Goal: Transaction & Acquisition: Purchase product/service

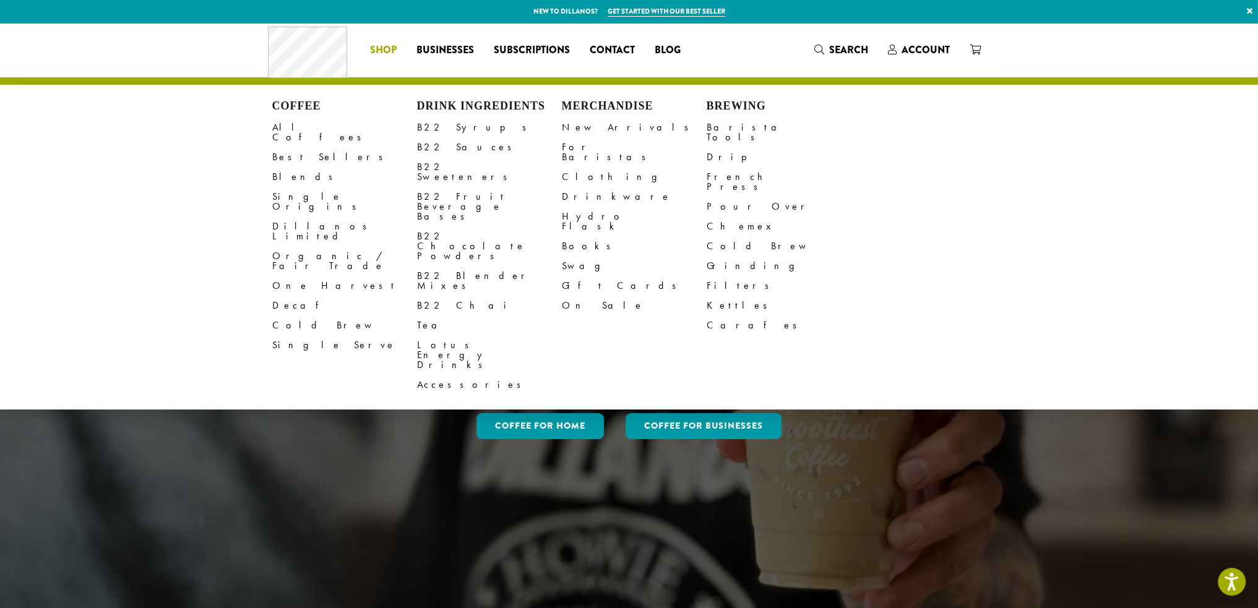
click at [391, 48] on span "Shop" at bounding box center [383, 50] width 27 height 15
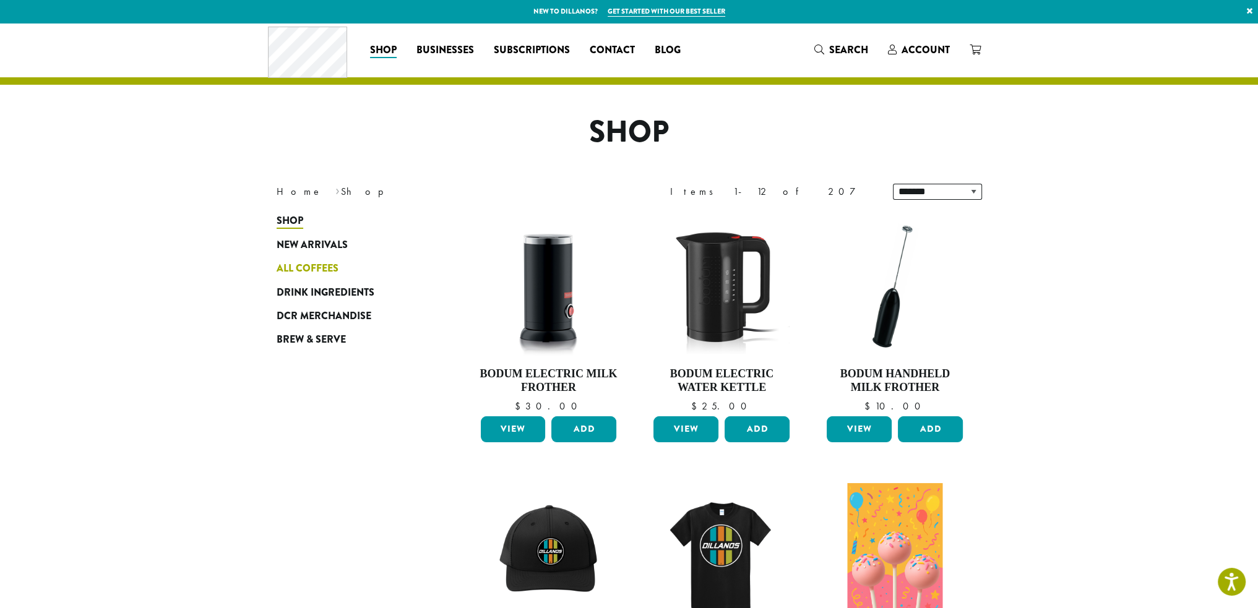
click at [299, 269] on span "All Coffees" at bounding box center [308, 268] width 62 height 15
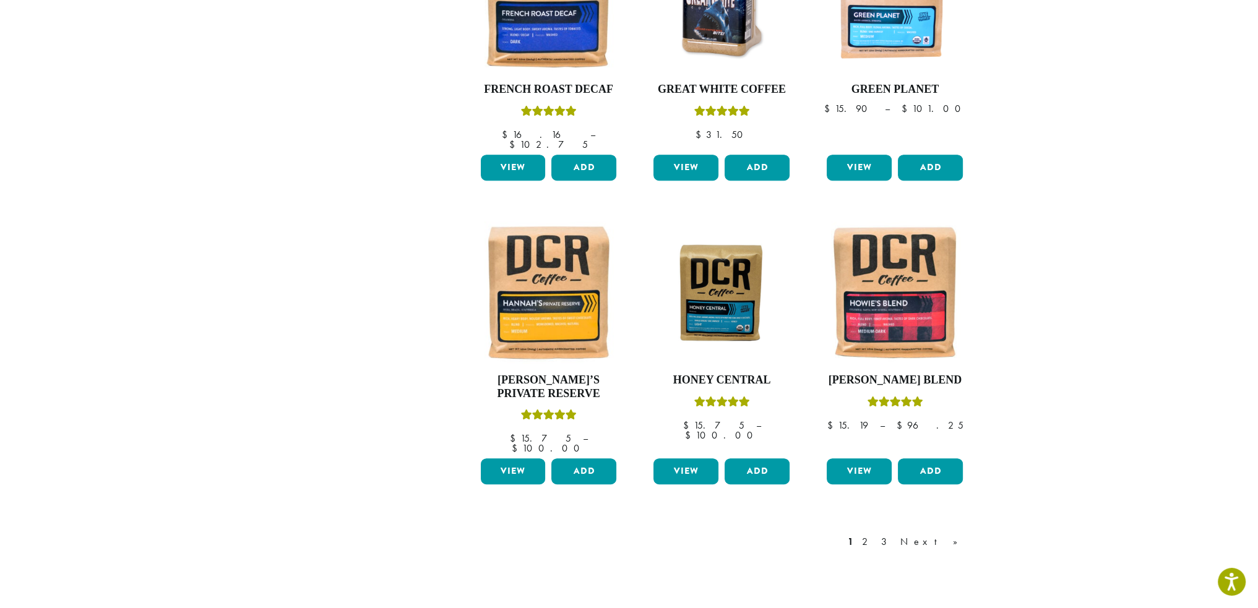
scroll to position [928, 0]
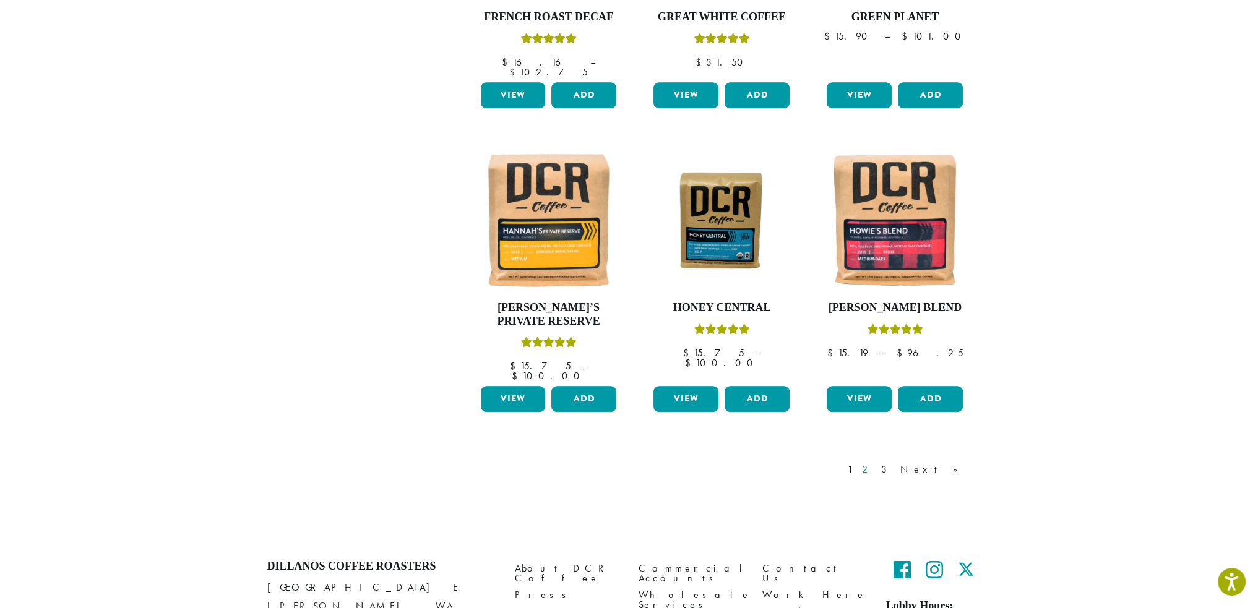
click at [875, 462] on link "2" at bounding box center [866, 469] width 15 height 15
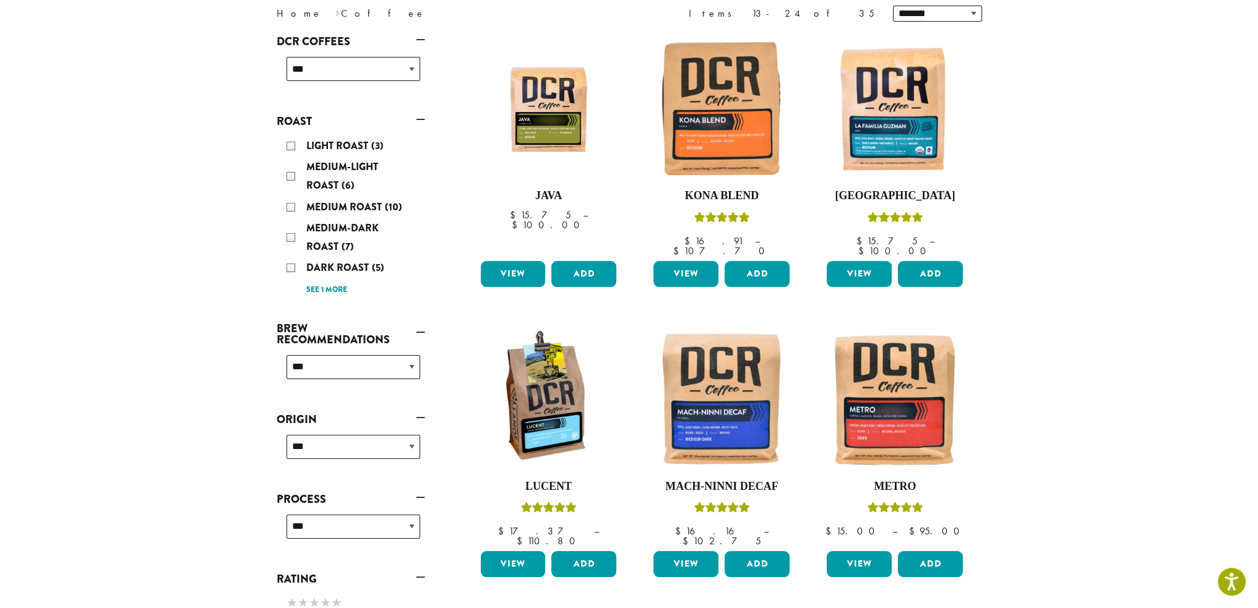
scroll to position [247, 0]
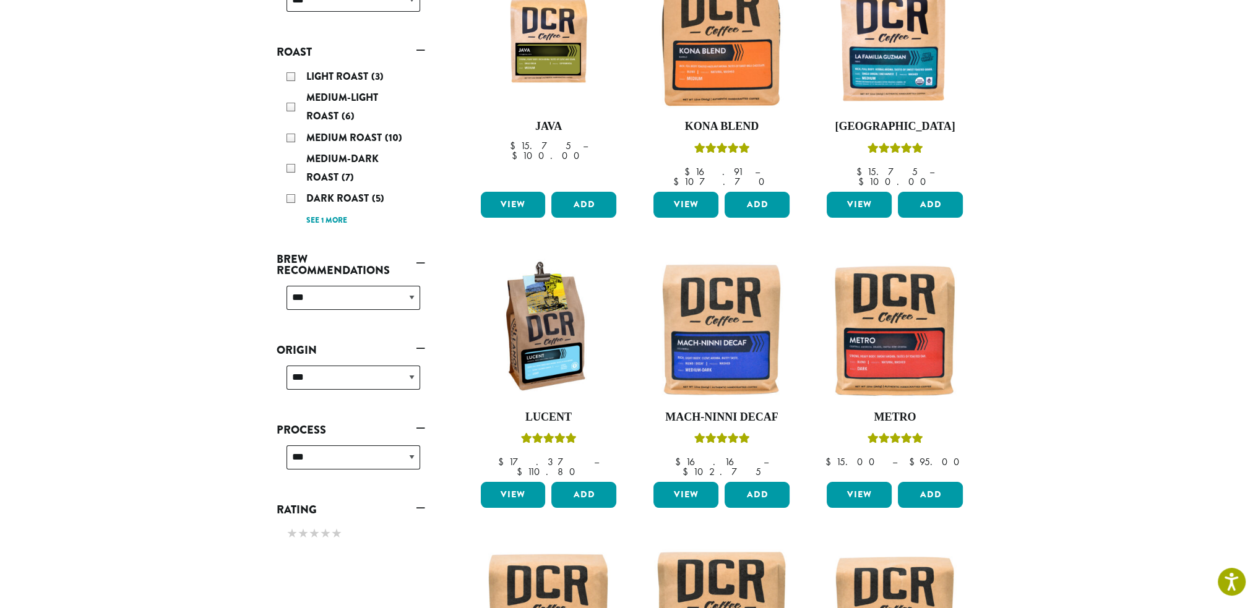
click at [1050, 382] on section "**********" at bounding box center [629, 496] width 1258 height 1443
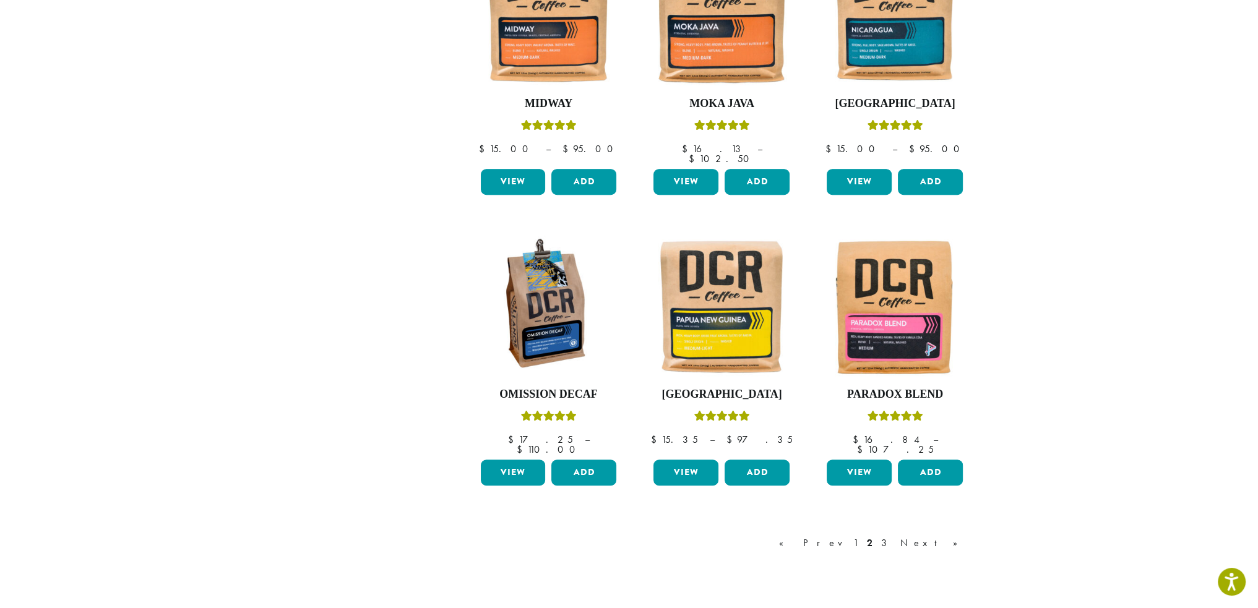
scroll to position [866, 0]
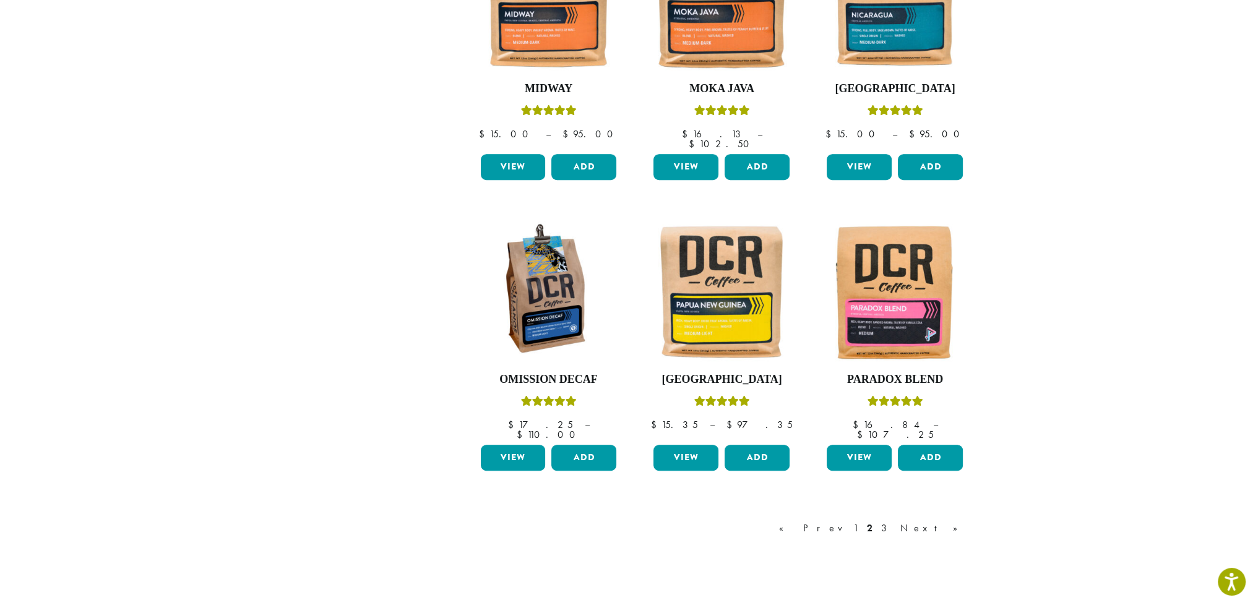
drag, startPoint x: 929, startPoint y: 488, endPoint x: 940, endPoint y: 489, distance: 11.3
click at [894, 521] on link "3" at bounding box center [886, 528] width 15 height 15
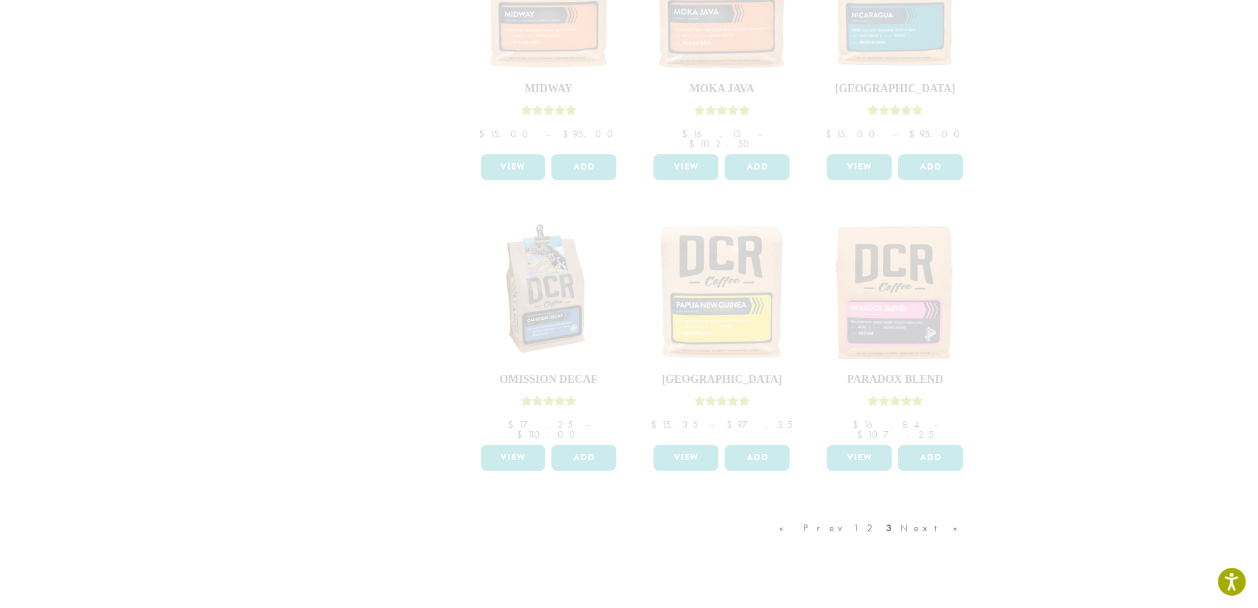
scroll to position [309, 0]
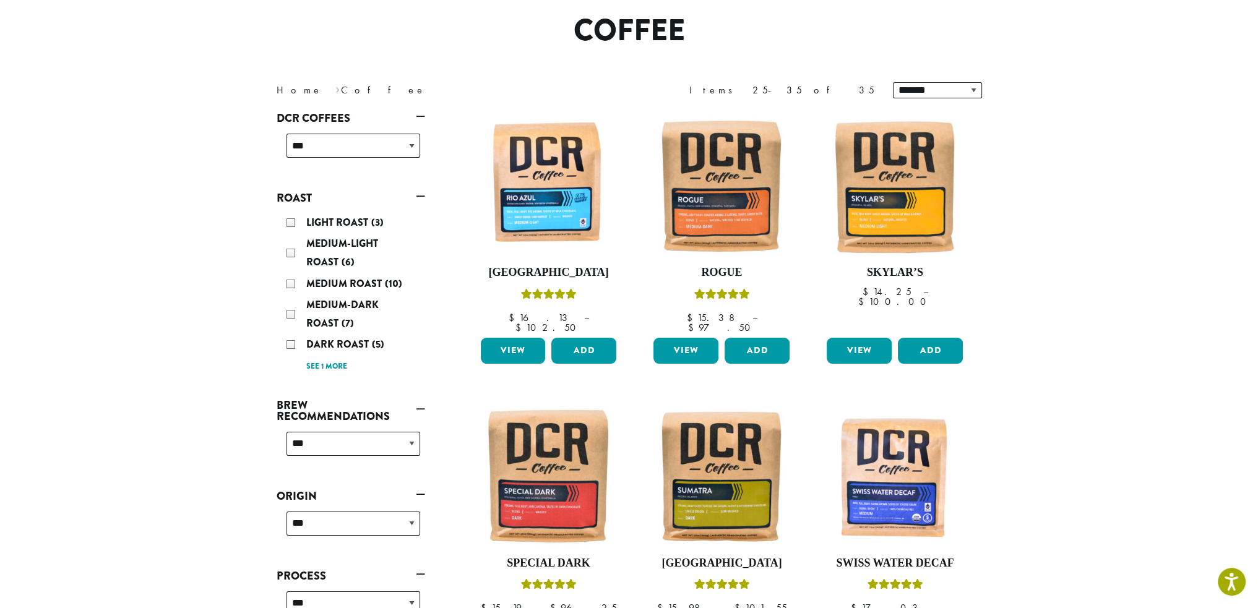
scroll to position [124, 0]
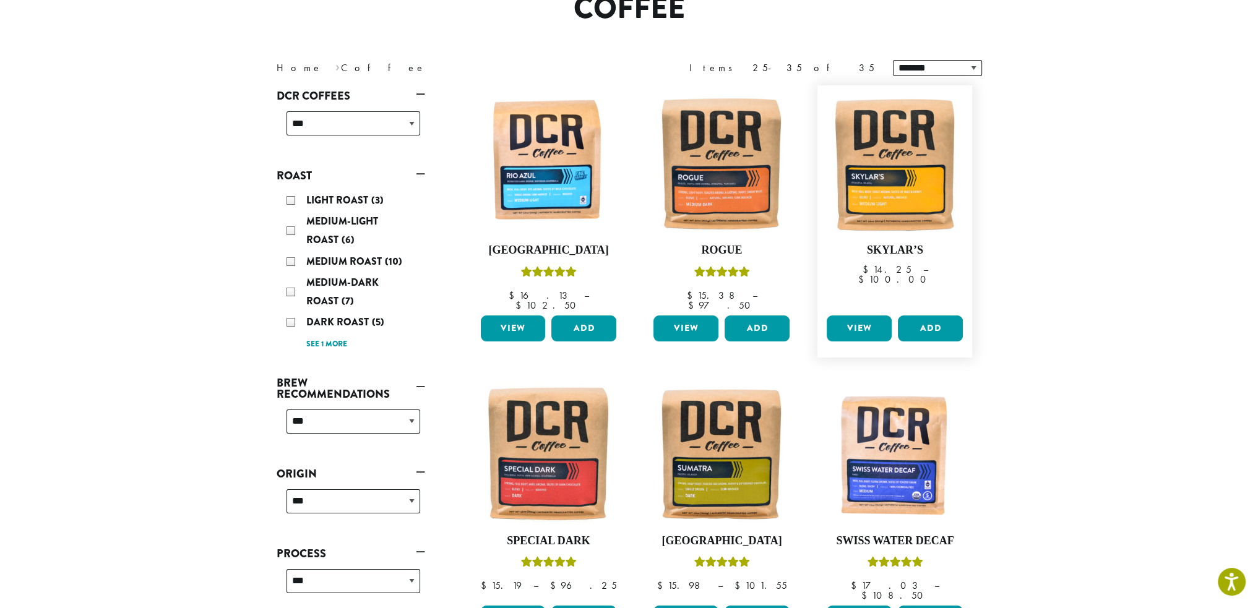
click at [869, 316] on link "View" at bounding box center [859, 329] width 65 height 26
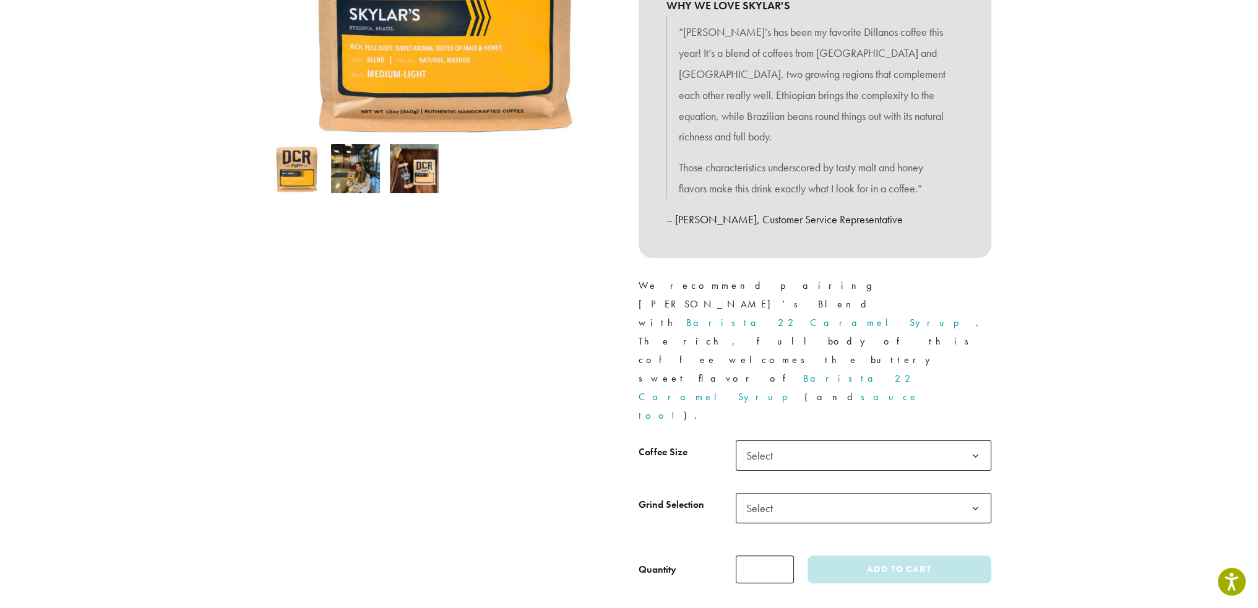
scroll to position [186, 0]
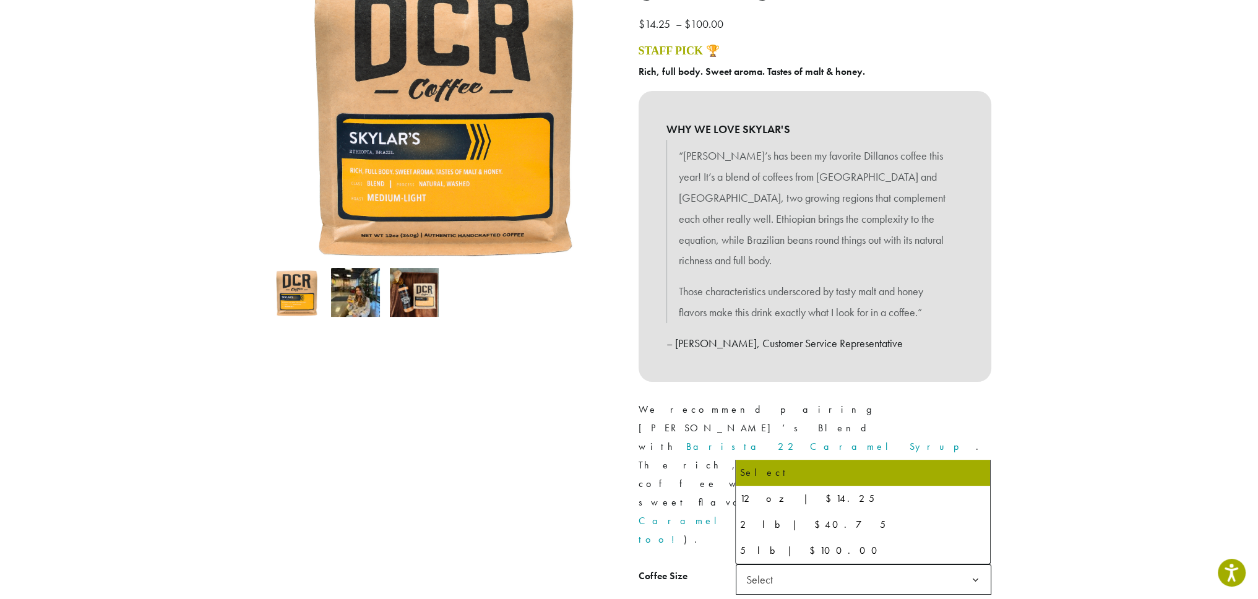
click at [906, 564] on span "Select" at bounding box center [864, 579] width 256 height 30
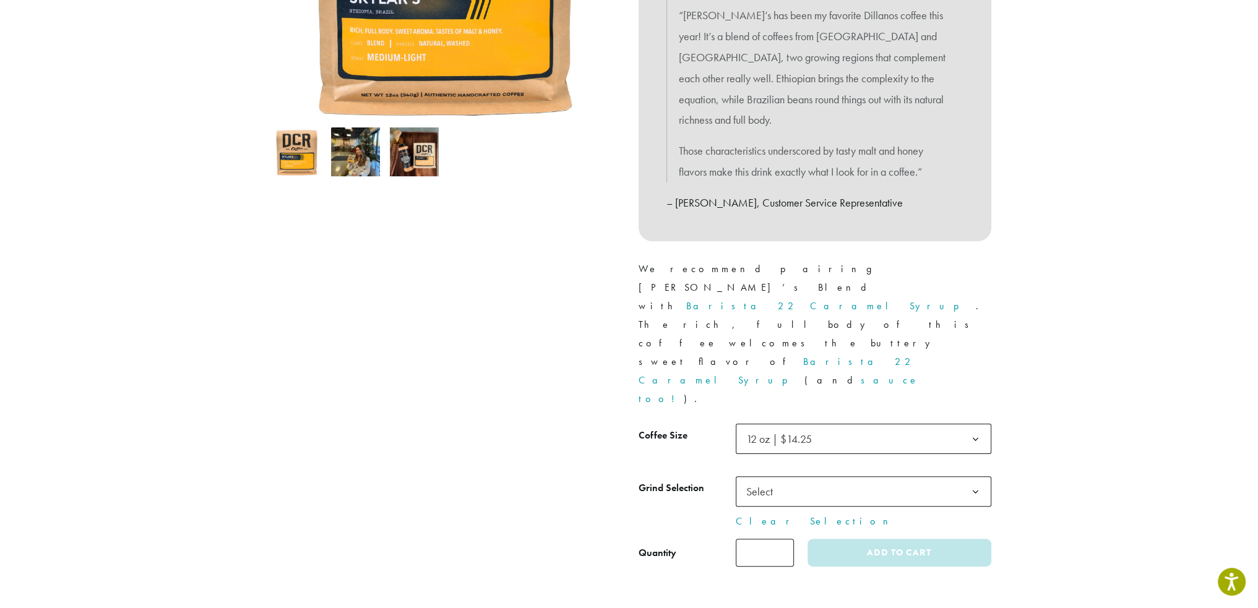
scroll to position [371, 0]
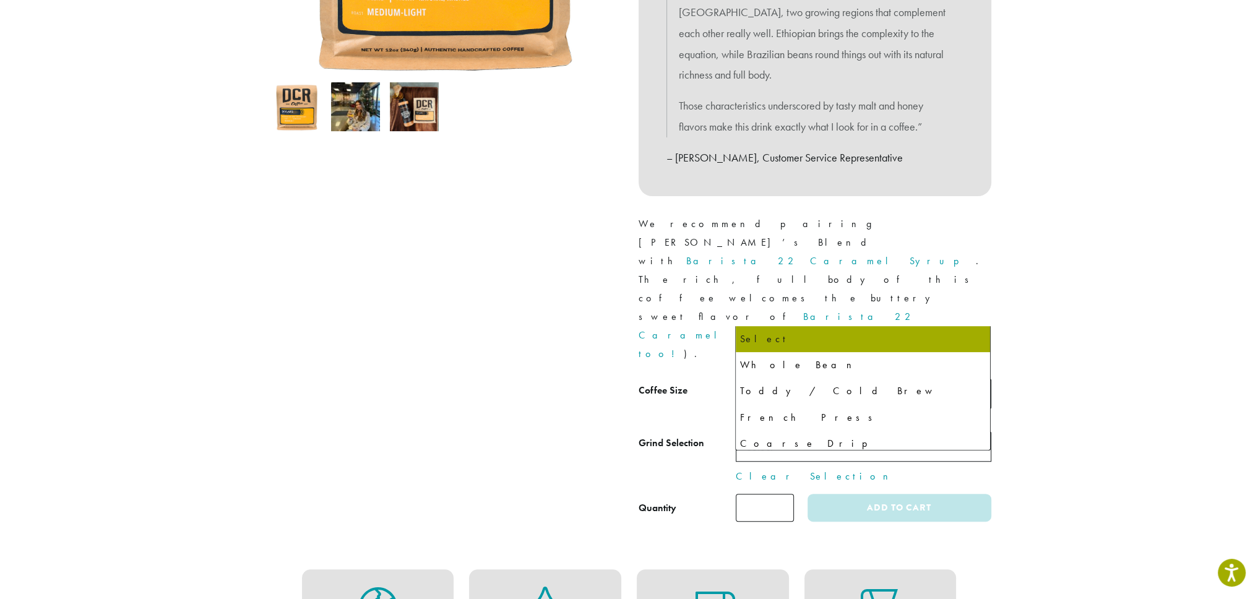
click at [888, 431] on span "Select" at bounding box center [864, 446] width 256 height 30
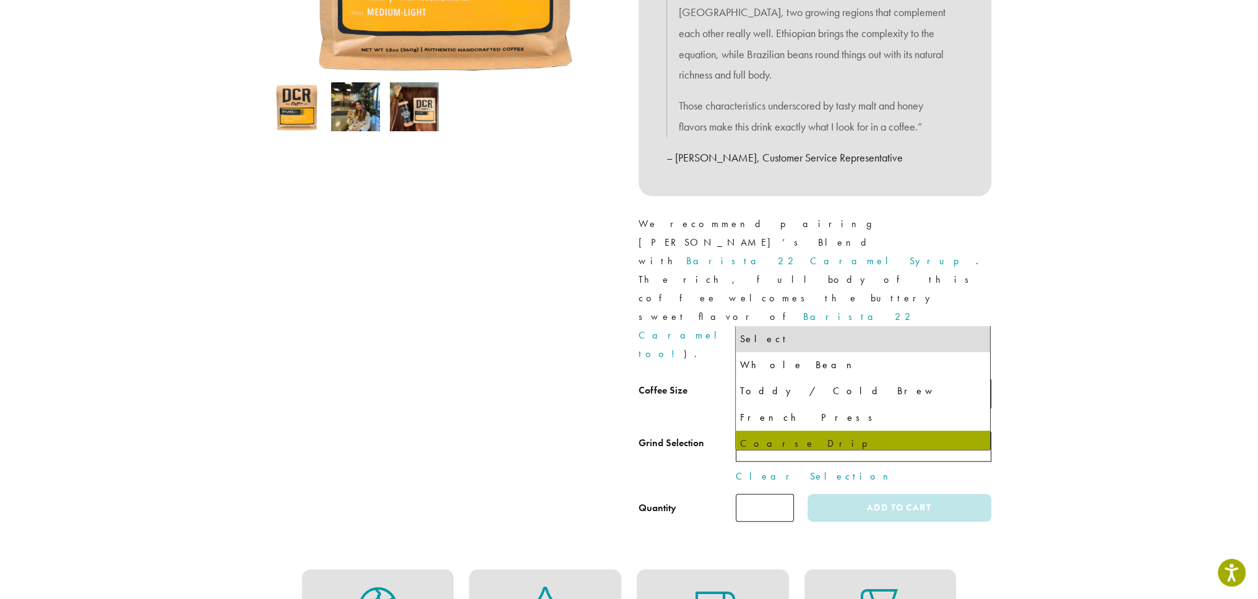
select select "*********"
select select "**********"
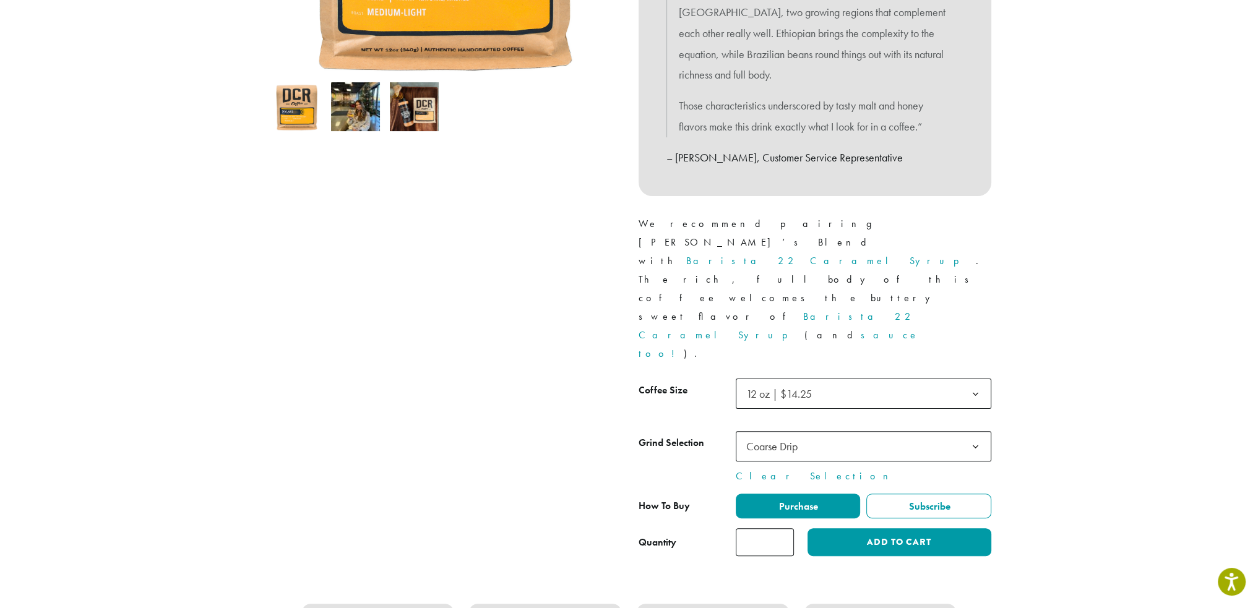
click at [1116, 368] on section "Home › Coffee › Blends › Skylar’s Medium-Light Roast Skylar’s $ 14.25 – $ 100.0…" at bounding box center [629, 417] width 1258 height 1531
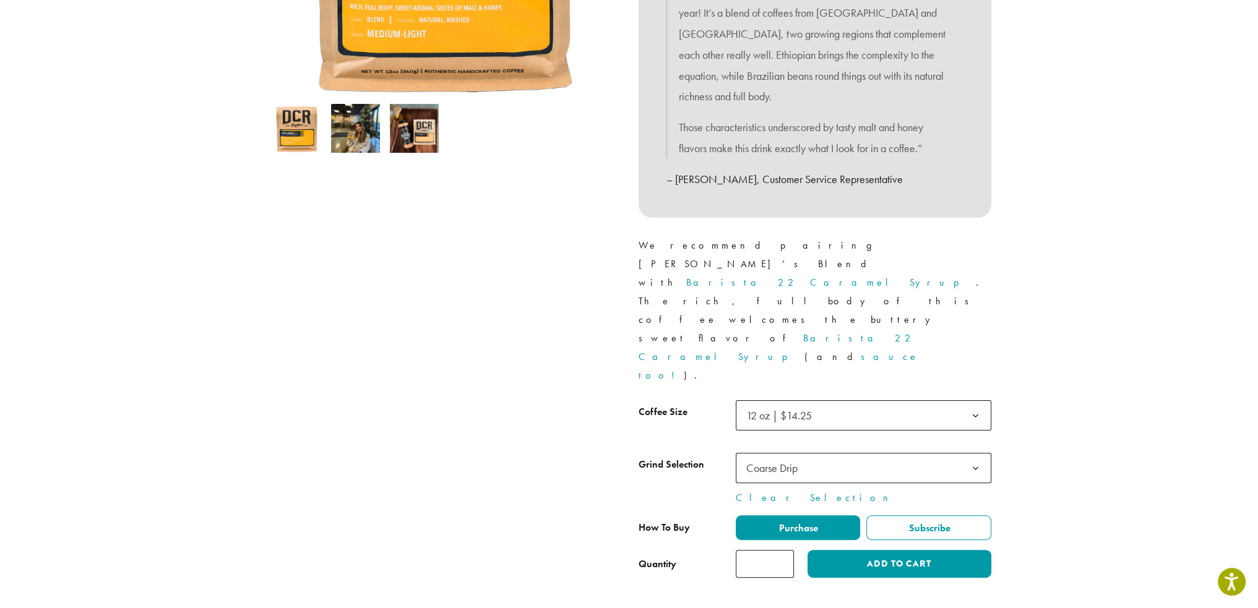
scroll to position [0, 0]
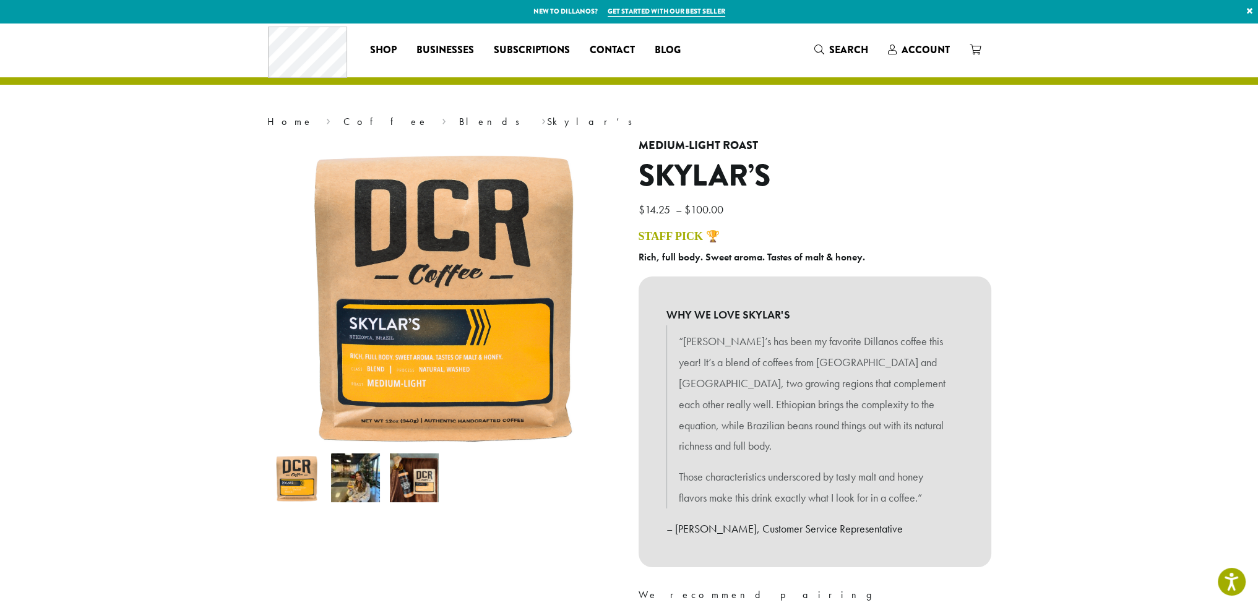
click at [408, 487] on img at bounding box center [414, 478] width 49 height 49
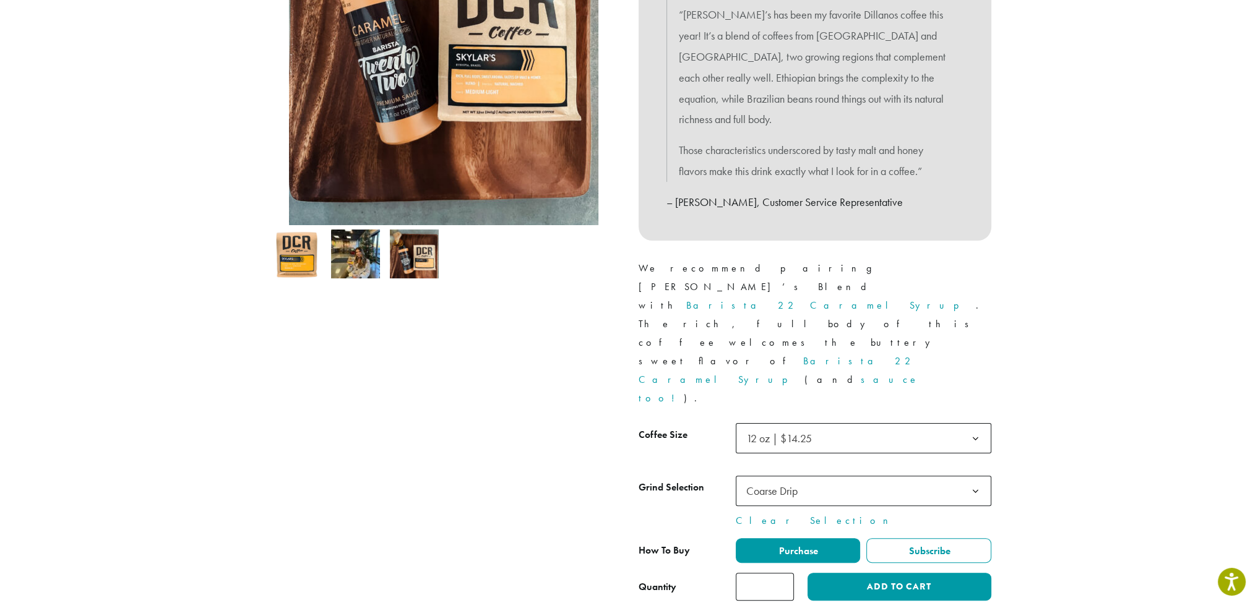
scroll to position [371, 0]
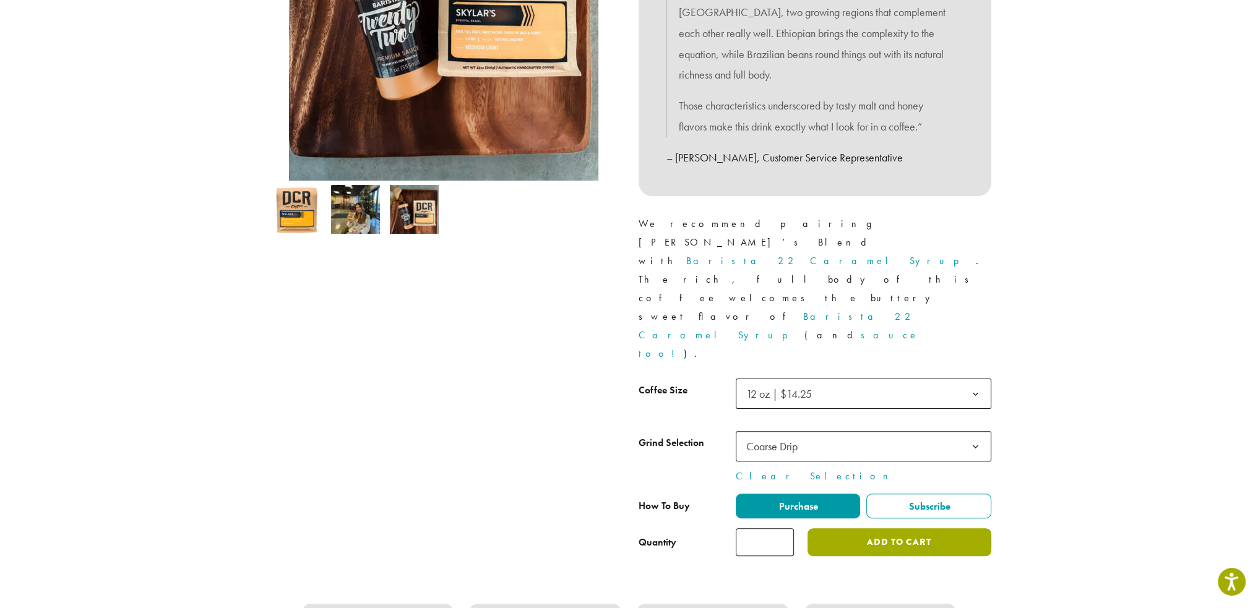
click at [909, 528] on button "Add to cart" at bounding box center [898, 542] width 183 height 28
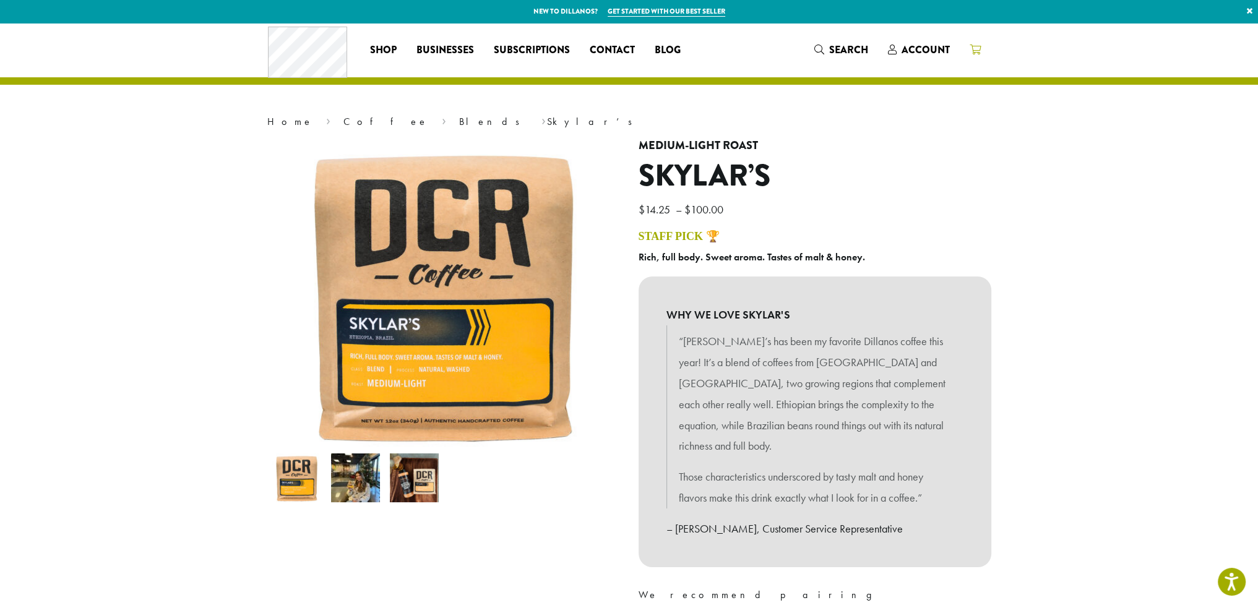
click at [971, 49] on icon at bounding box center [975, 50] width 11 height 10
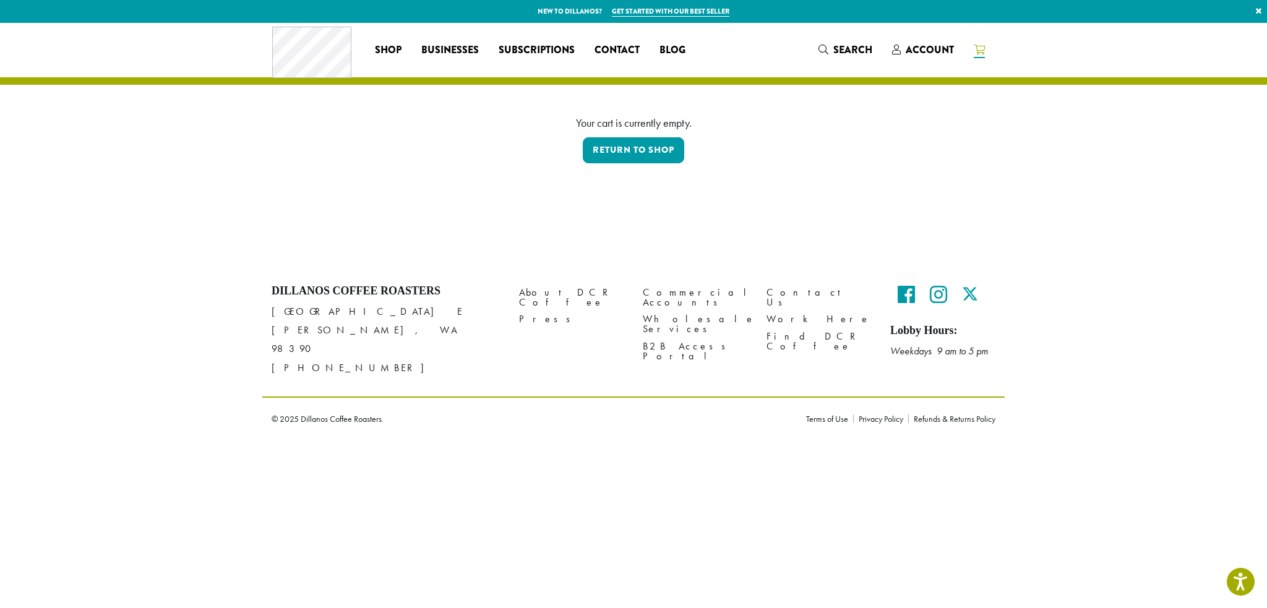
click at [856, 123] on div "Your cart is currently empty." at bounding box center [633, 122] width 705 height 17
click at [391, 148] on p "Return to shop" at bounding box center [633, 151] width 705 height 29
click at [637, 154] on link "Return to shop" at bounding box center [633, 150] width 101 height 26
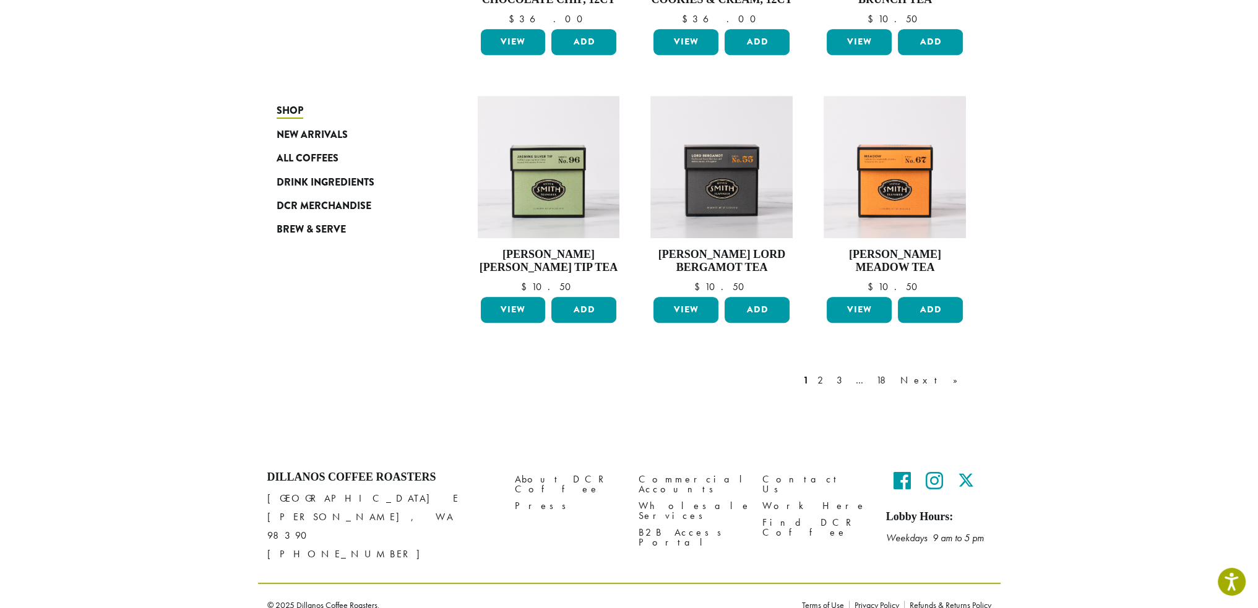
scroll to position [58, 0]
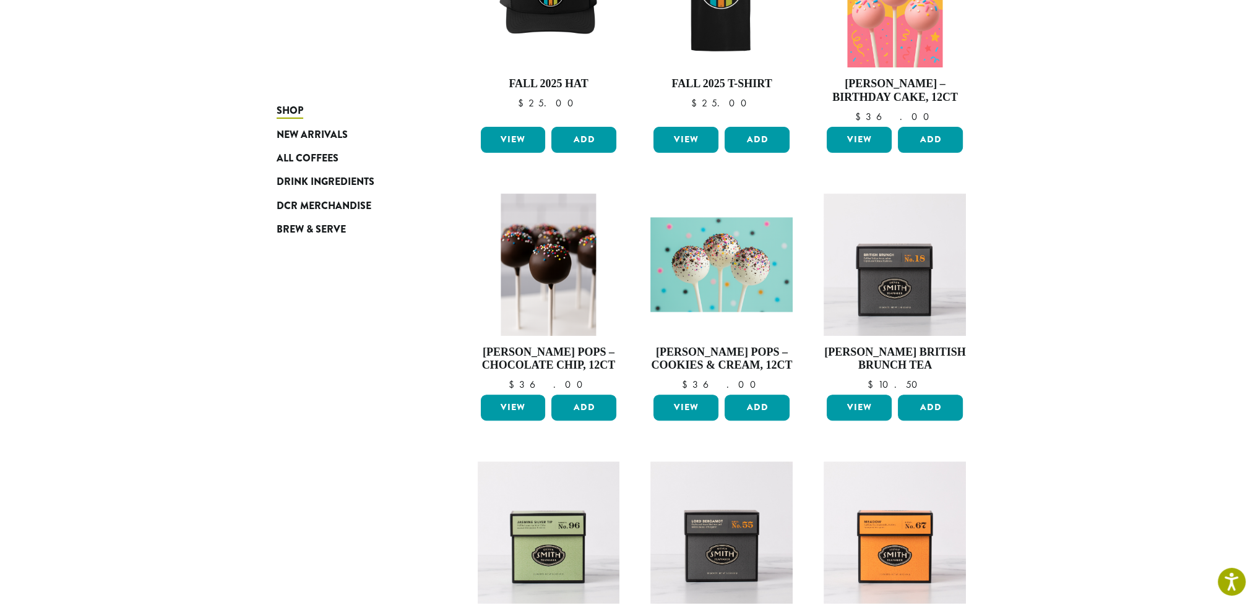
scroll to position [924, 0]
